Goal: Transaction & Acquisition: Purchase product/service

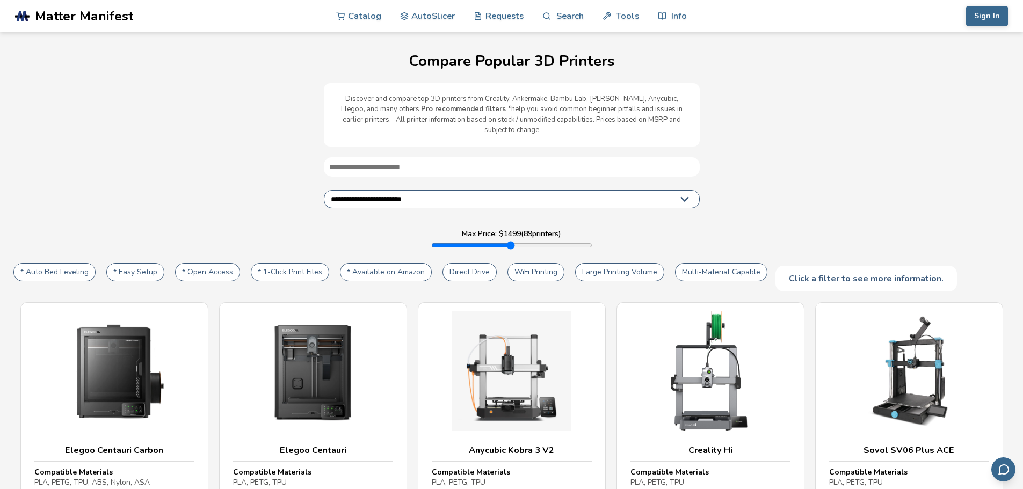
click at [62, 263] on button "* Auto Bed Leveling" at bounding box center [54, 272] width 82 height 18
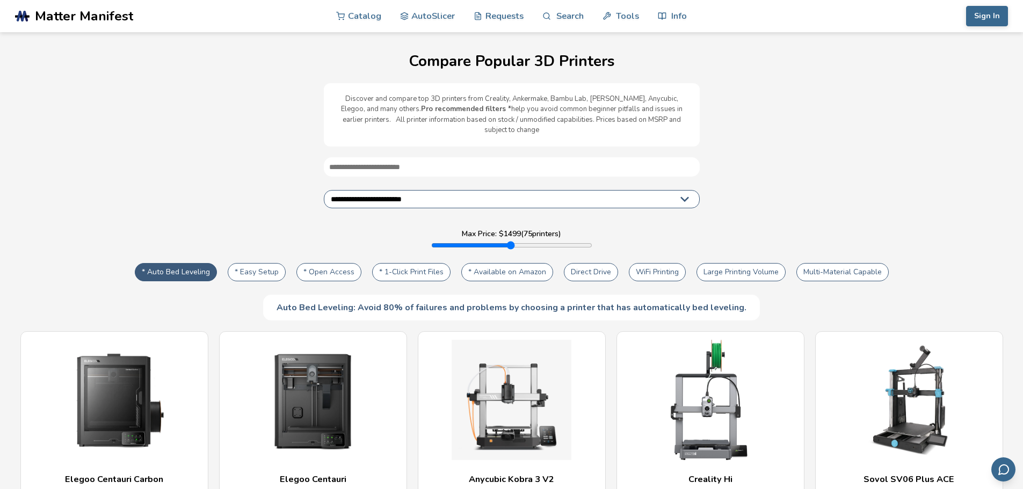
click at [492, 263] on button "* Available on Amazon" at bounding box center [507, 272] width 92 height 18
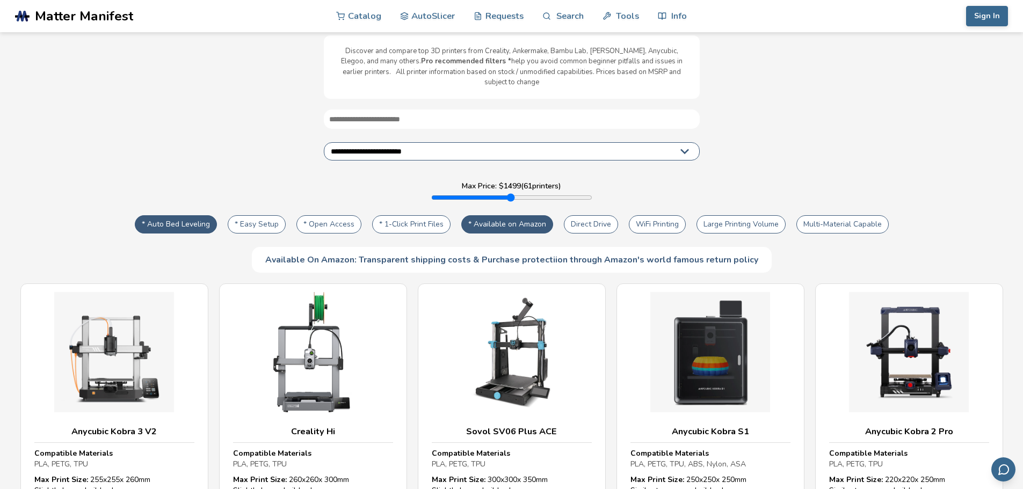
scroll to position [53, 0]
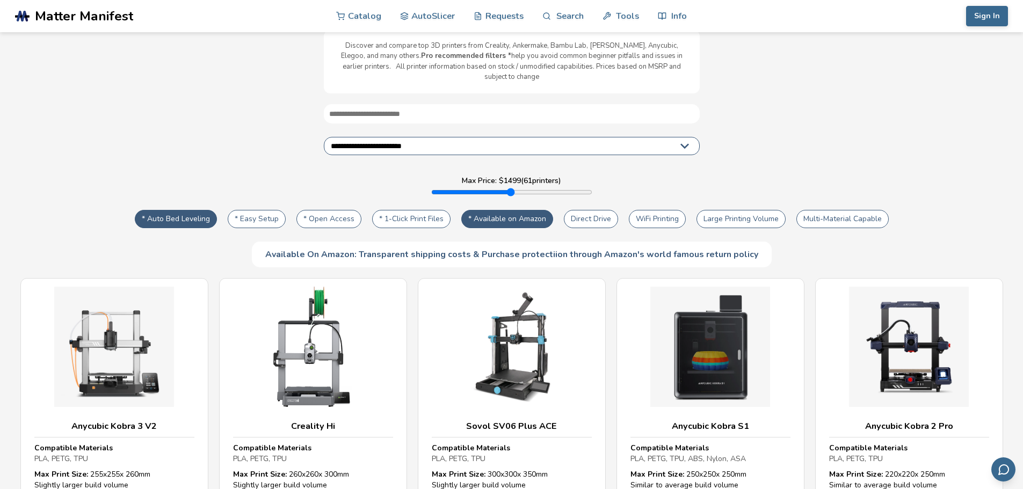
click at [864, 214] on button "Multi-Material Capable" at bounding box center [842, 219] width 92 height 18
type input "****"
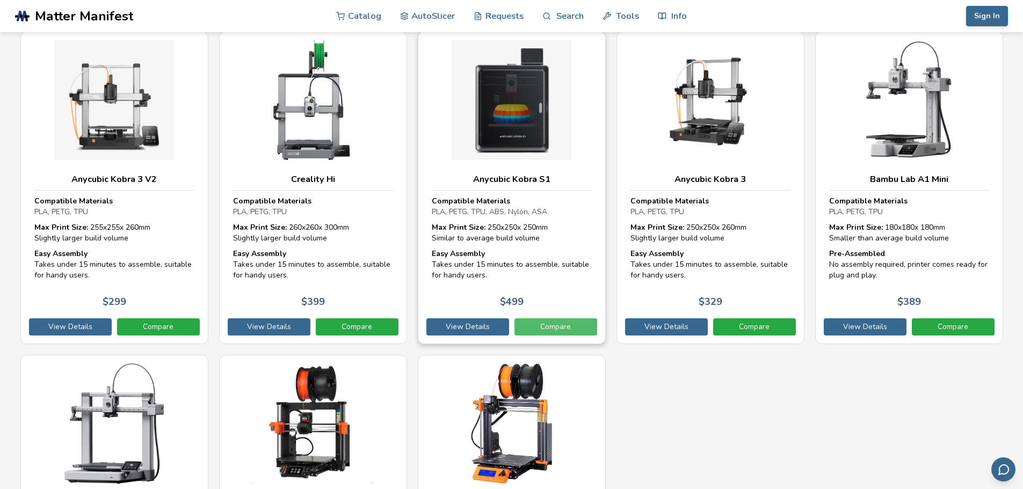
scroll to position [321, 0]
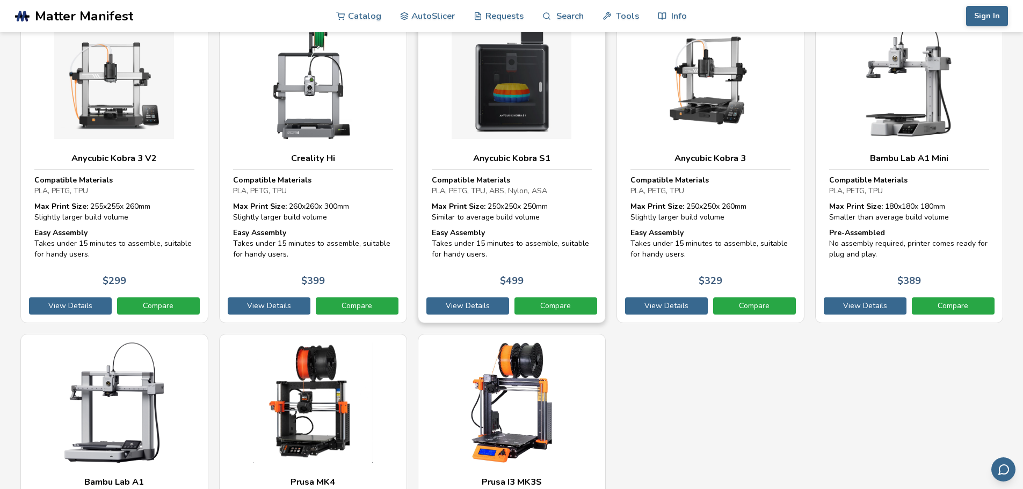
click at [536, 106] on img at bounding box center [512, 79] width 160 height 120
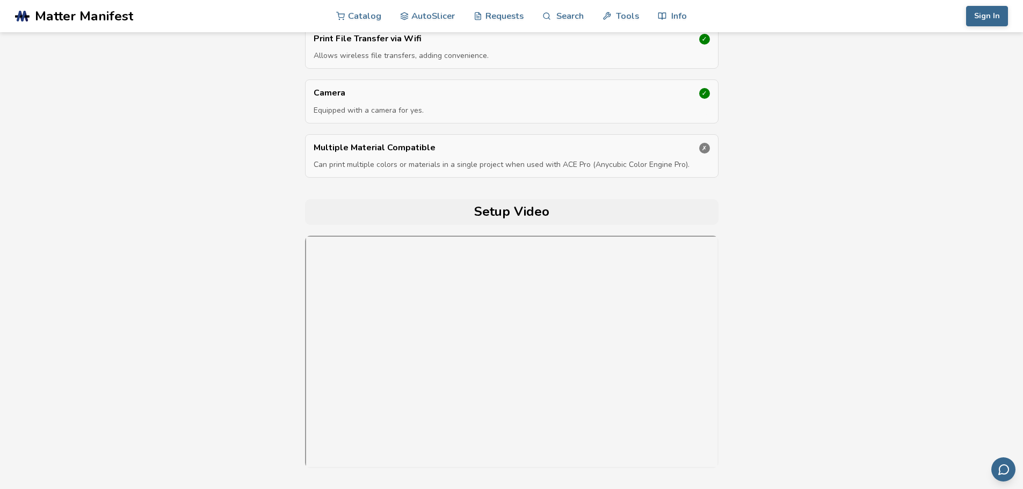
scroll to position [3595, 0]
select select "**********"
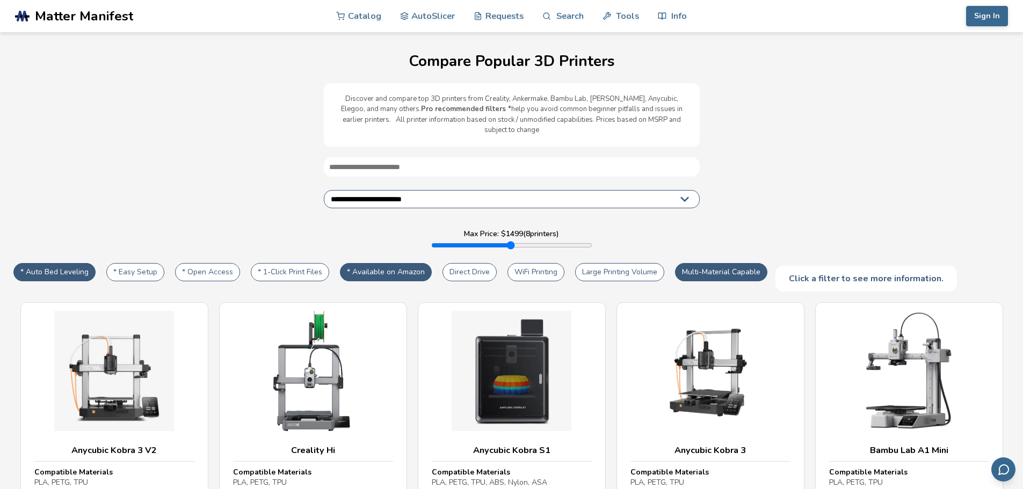
click at [59, 263] on button "* Auto Bed Leveling" at bounding box center [54, 272] width 82 height 18
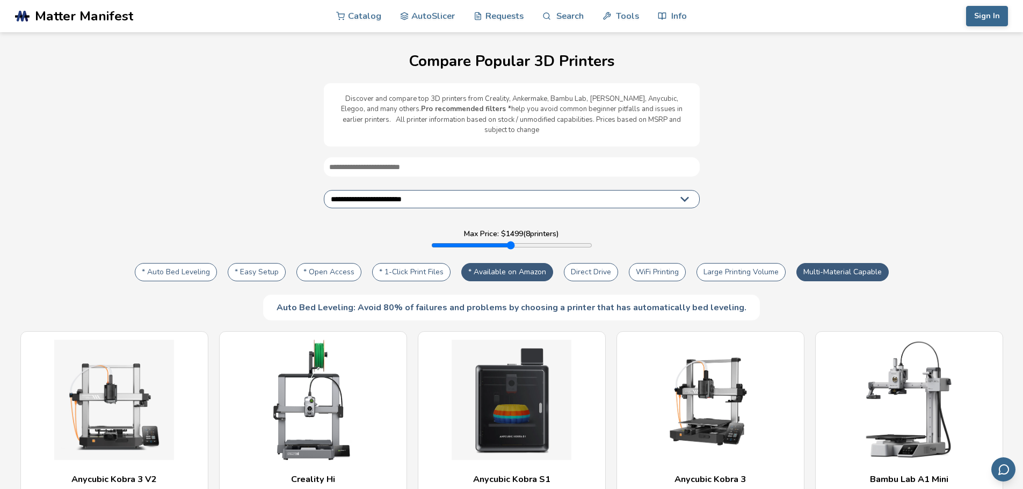
click at [501, 263] on button "* Available on Amazon" at bounding box center [507, 272] width 92 height 18
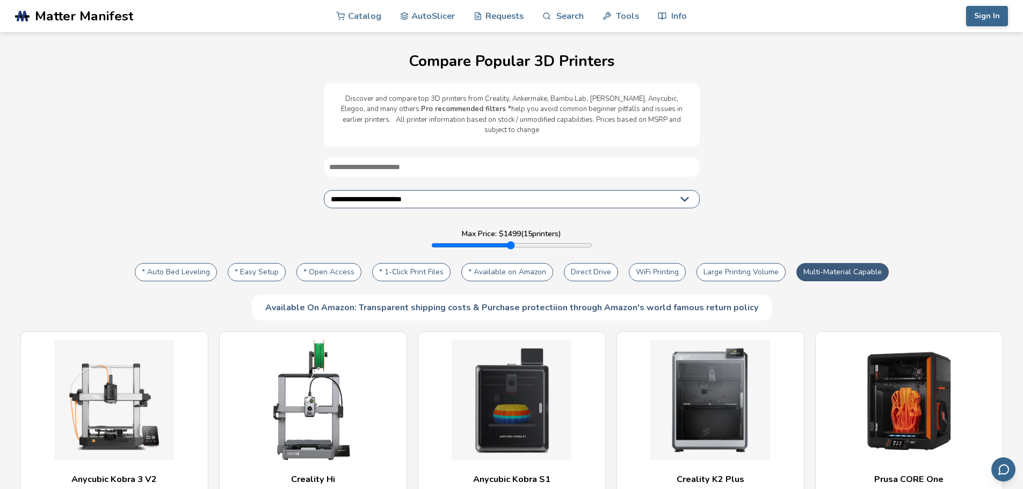
click at [833, 263] on button "Multi-Material Capable" at bounding box center [842, 272] width 92 height 18
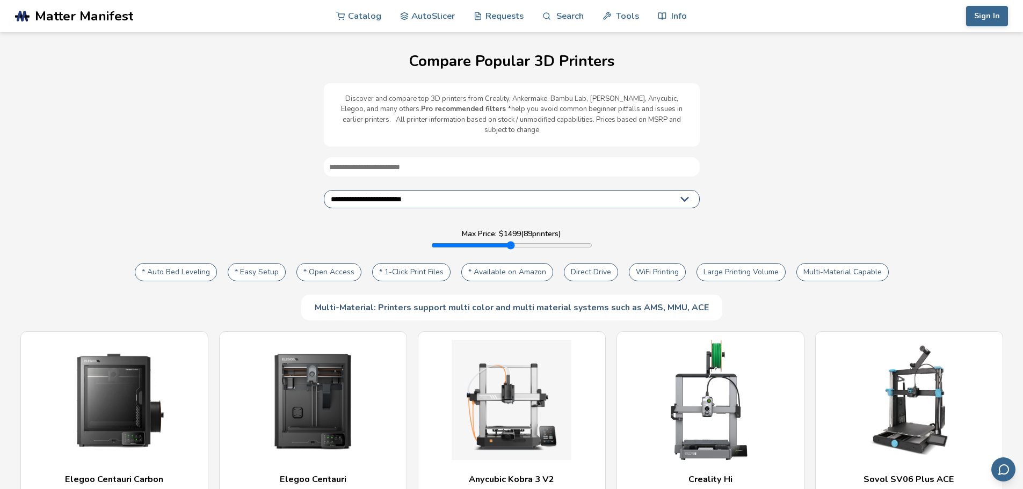
click at [755, 263] on button "Large Printing Volume" at bounding box center [740, 272] width 89 height 18
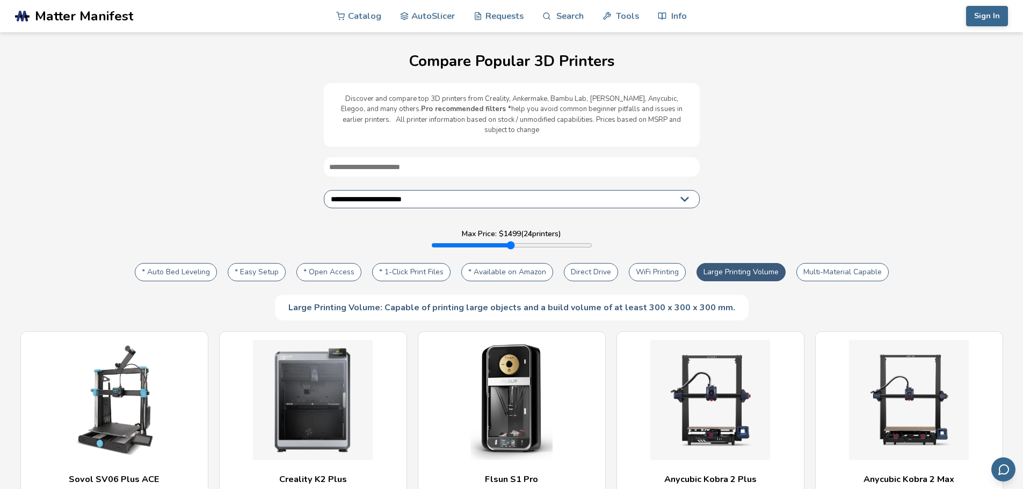
click at [825, 263] on button "Multi-Material Capable" at bounding box center [842, 272] width 92 height 18
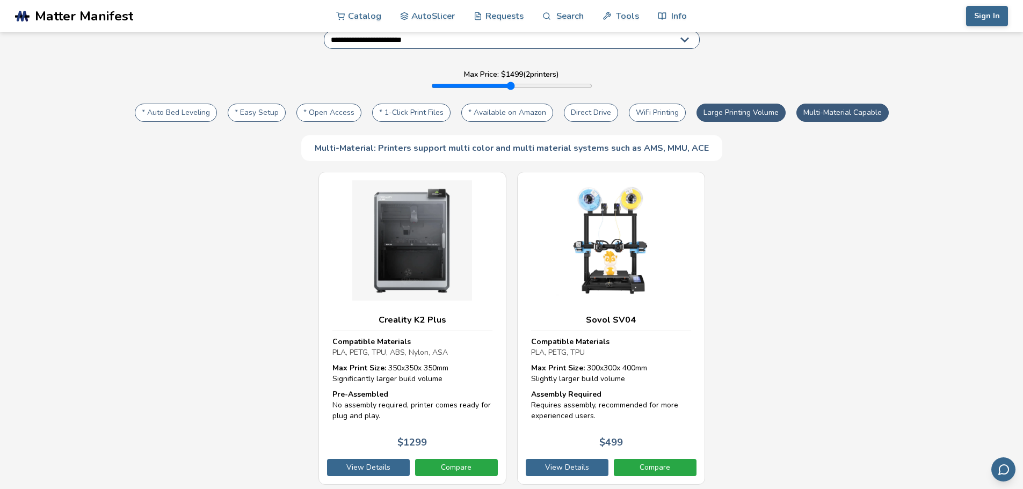
scroll to position [160, 0]
click at [755, 103] on button "Large Printing Volume" at bounding box center [740, 112] width 89 height 18
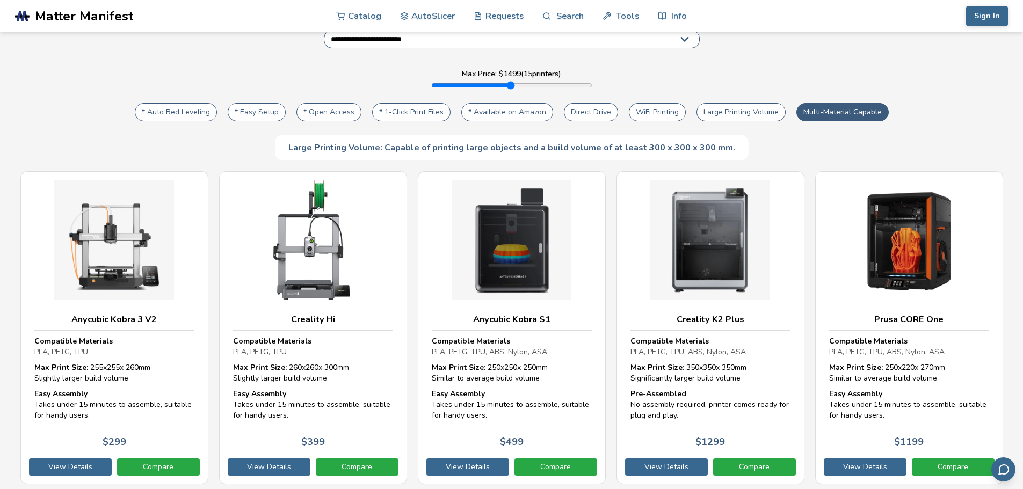
click at [499, 104] on button "* Available on Amazon" at bounding box center [507, 112] width 92 height 18
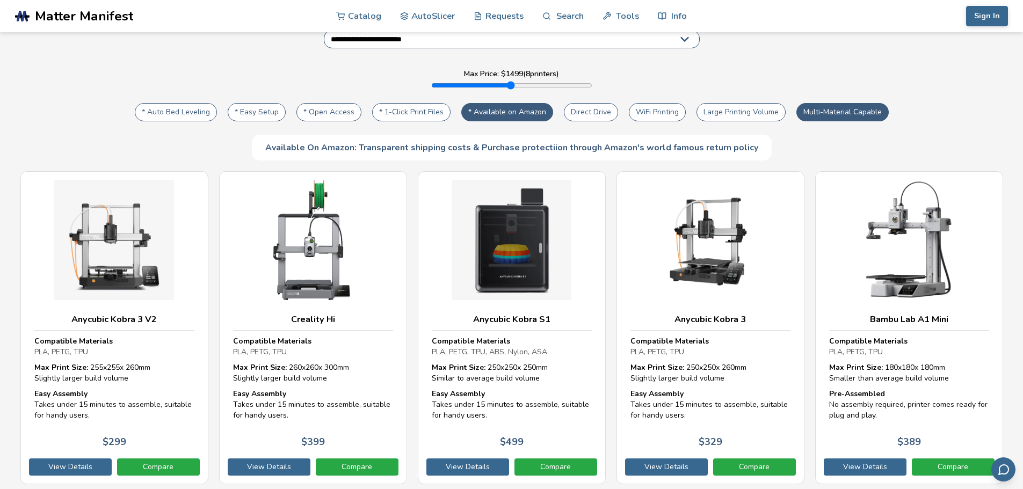
click at [499, 104] on button "* Available on Amazon" at bounding box center [507, 112] width 92 height 18
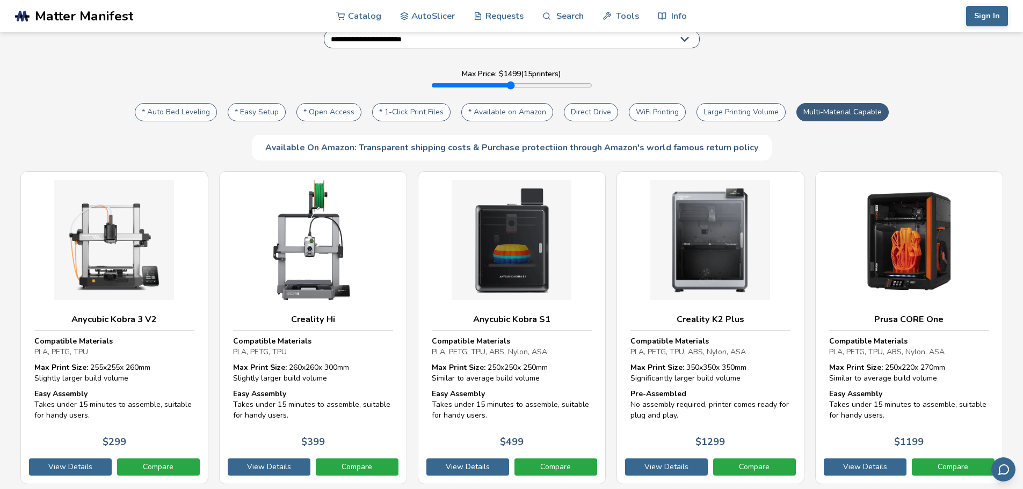
click at [173, 103] on button "* Auto Bed Leveling" at bounding box center [176, 112] width 82 height 18
click at [492, 106] on button "* Available on Amazon" at bounding box center [507, 112] width 92 height 18
type input "****"
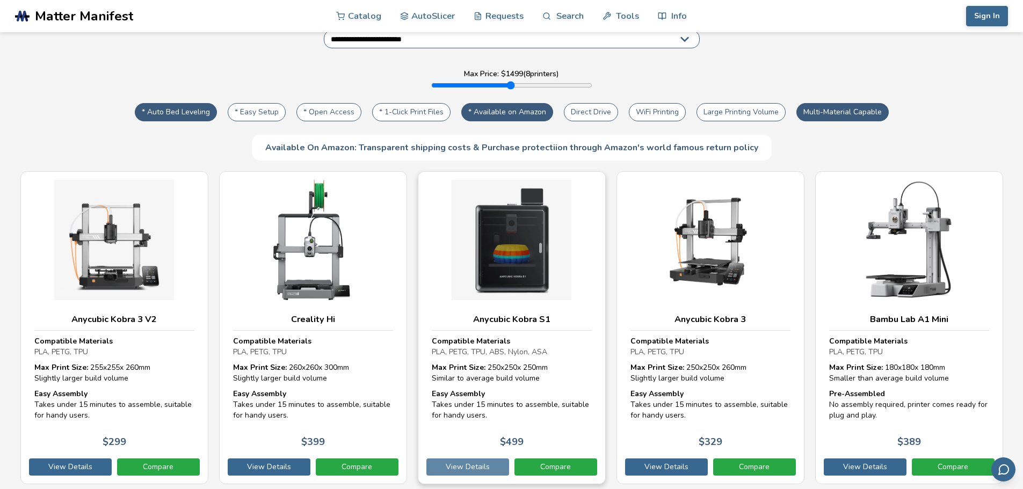
click at [491, 459] on link "View Details" at bounding box center [467, 467] width 83 height 17
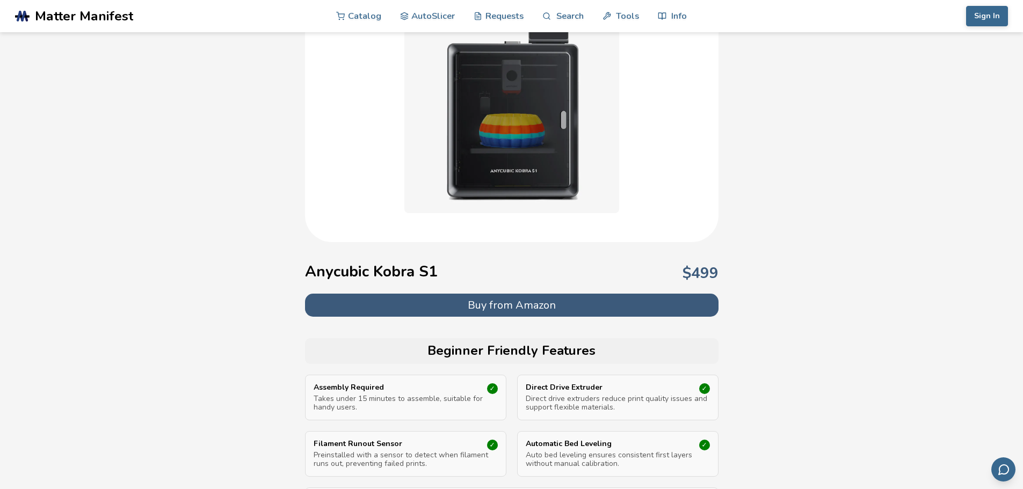
scroll to position [107, 0]
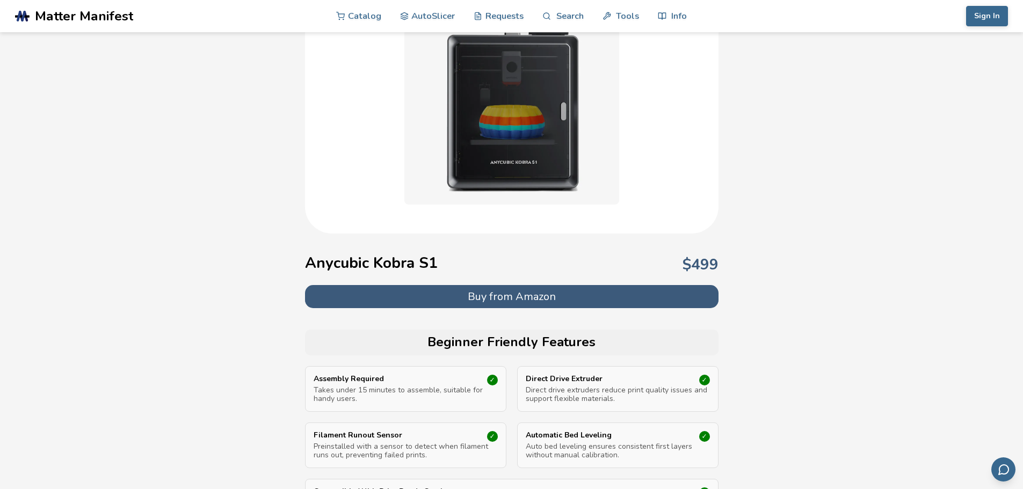
click at [553, 295] on button "Buy from Amazon" at bounding box center [511, 296] width 413 height 23
select select "**********"
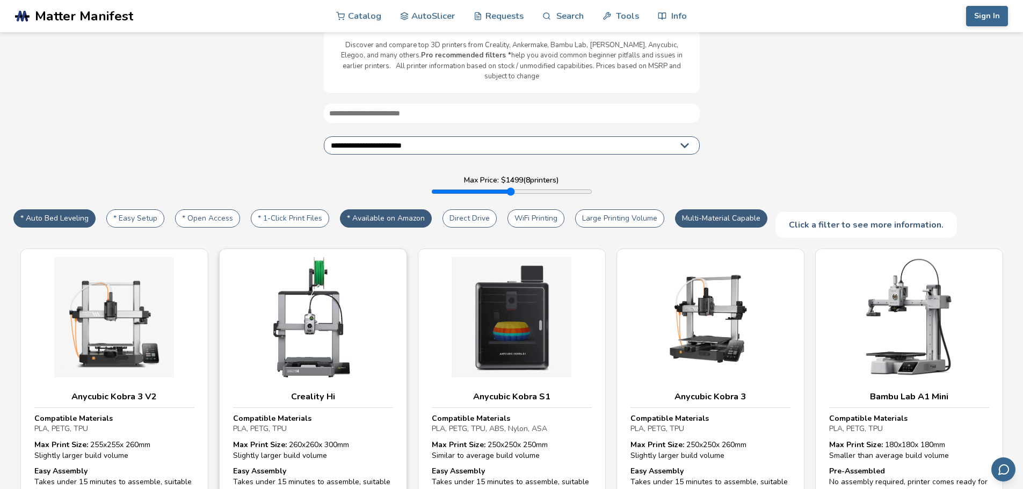
scroll to position [53, 0]
click at [740, 214] on button "Multi-Material Capable" at bounding box center [721, 219] width 92 height 18
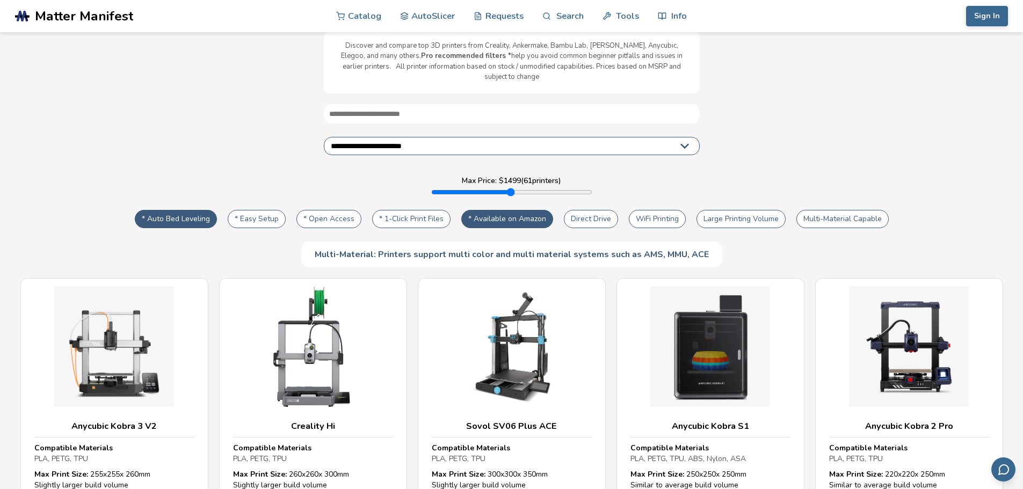
click at [532, 210] on button "* Available on Amazon" at bounding box center [507, 219] width 92 height 18
type input "****"
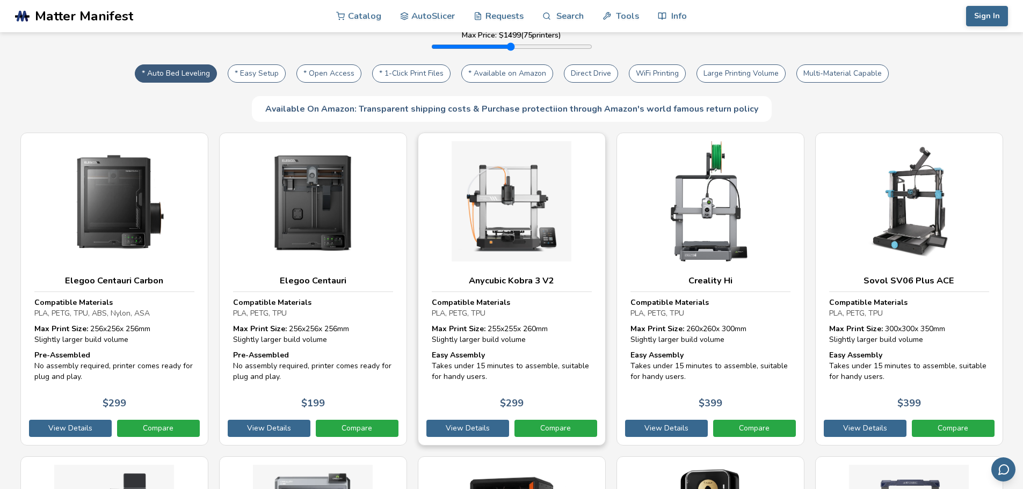
scroll to position [214, 0]
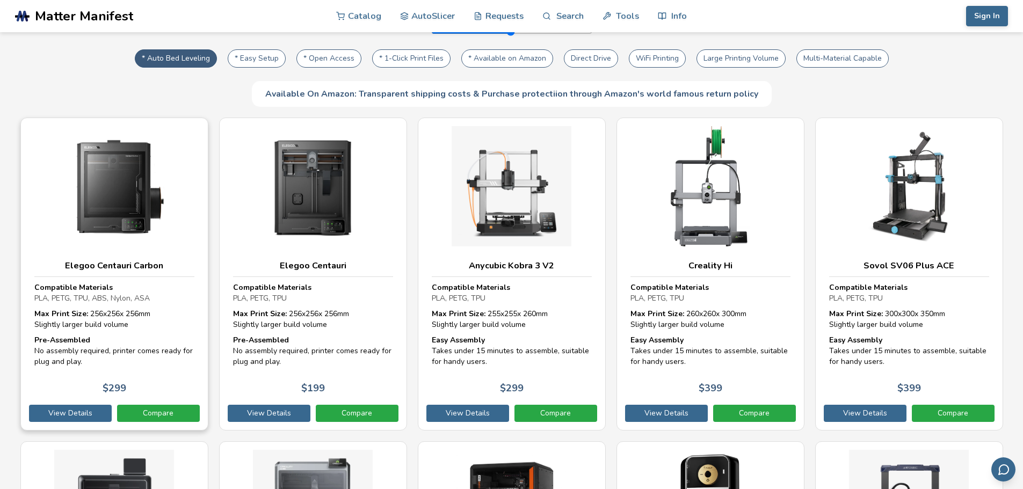
click at [104, 260] on h3 "Elegoo Centauri Carbon" at bounding box center [114, 265] width 160 height 11
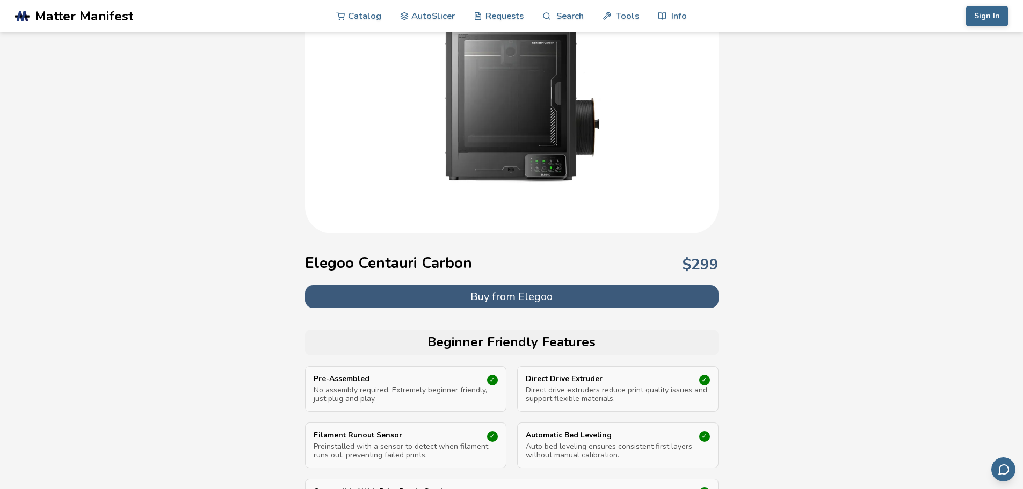
scroll to position [107, 0]
click at [515, 293] on button "Buy from Elegoo" at bounding box center [511, 297] width 413 height 23
